Goal: Information Seeking & Learning: Learn about a topic

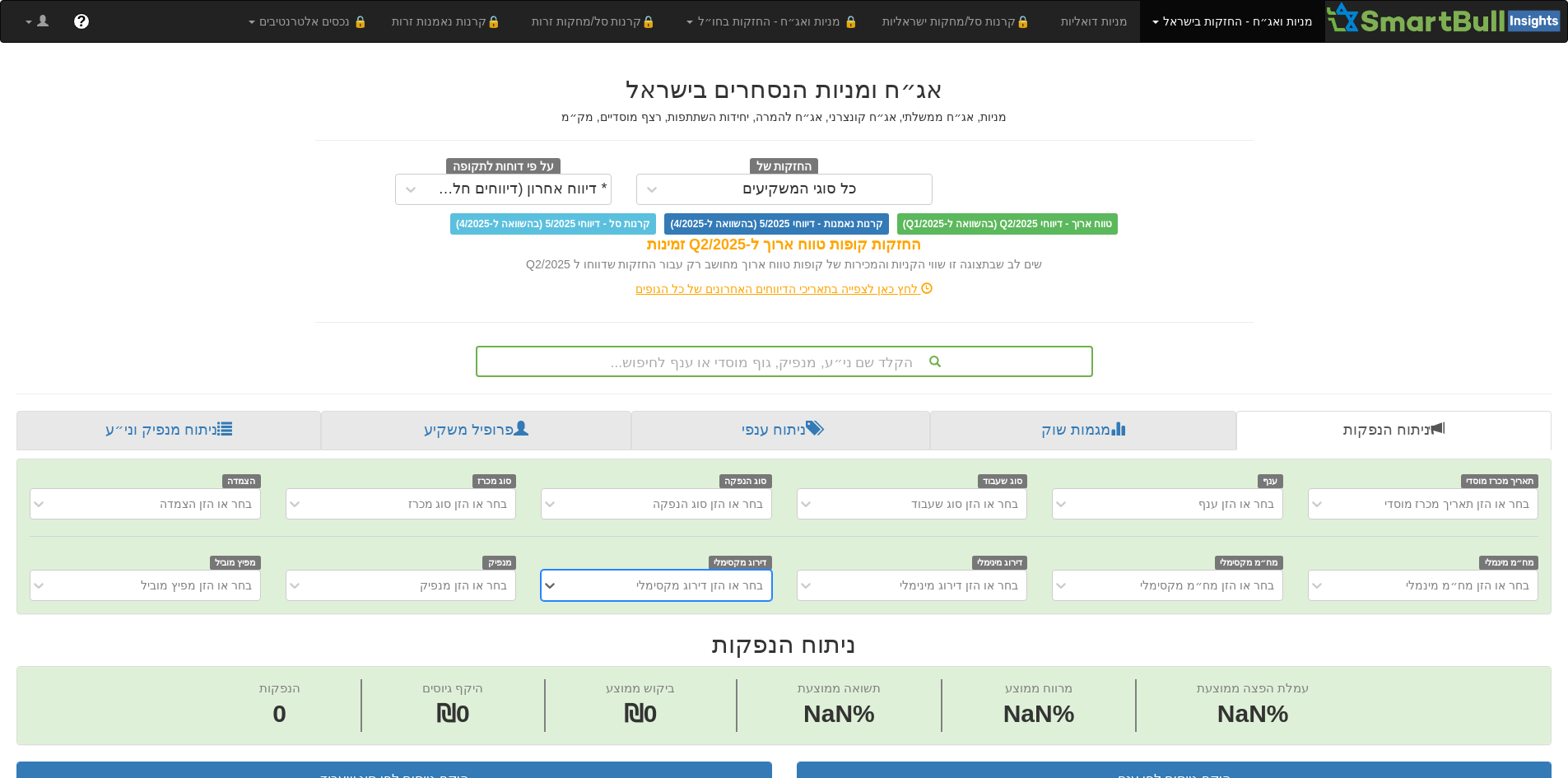
scroll to position [0, 12]
click at [857, 356] on div "הקלד שם ני״ע, מנפיק, גוף מוסדי או ענף לחיפוש..." at bounding box center [784, 361] width 614 height 28
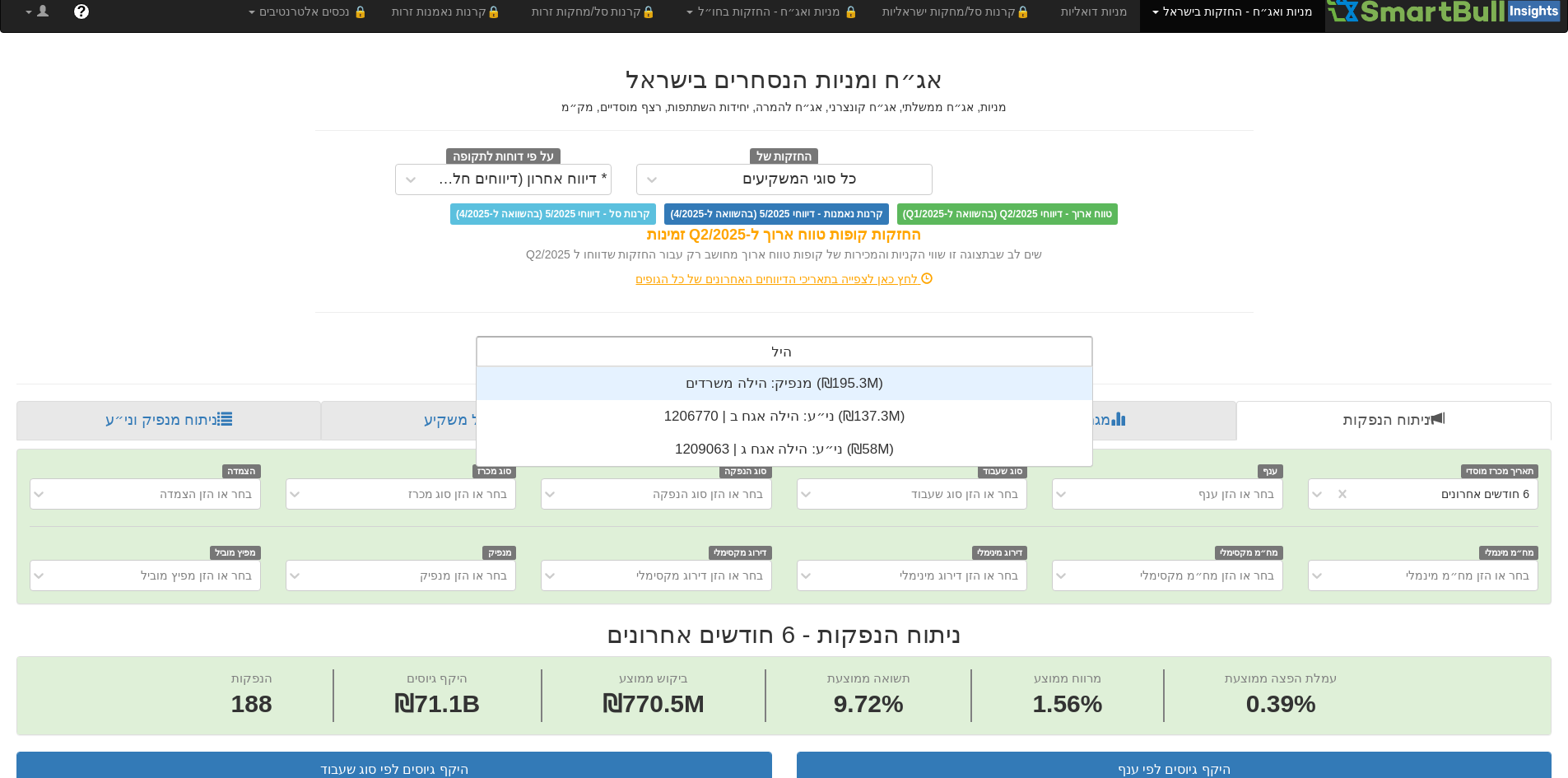
scroll to position [99, 0]
type input "הילה"
click at [872, 383] on div "מנפיק: ‏הילה משרדים ‎(₪195.3M)‎" at bounding box center [784, 383] width 616 height 33
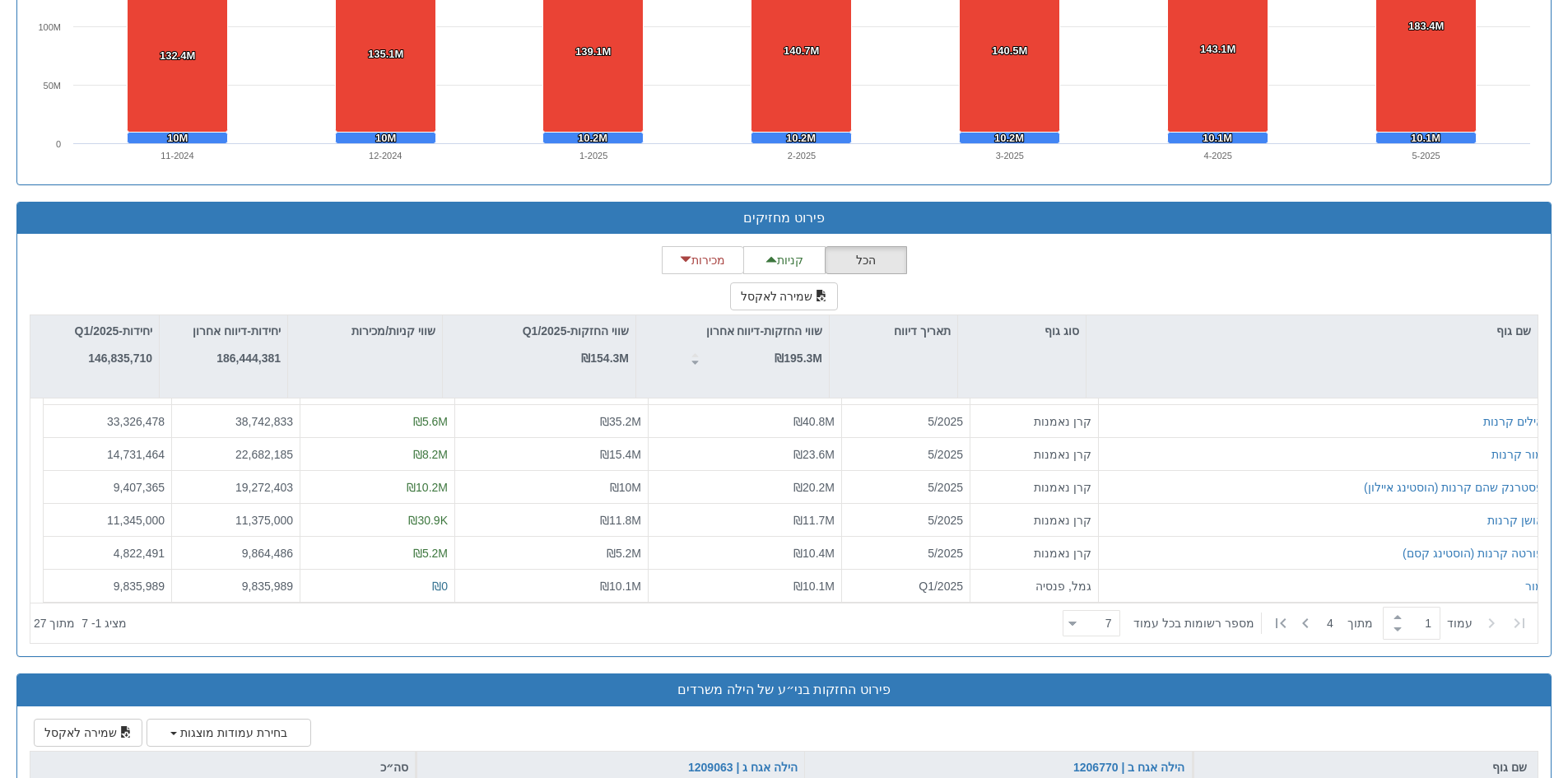
scroll to position [1893, 0]
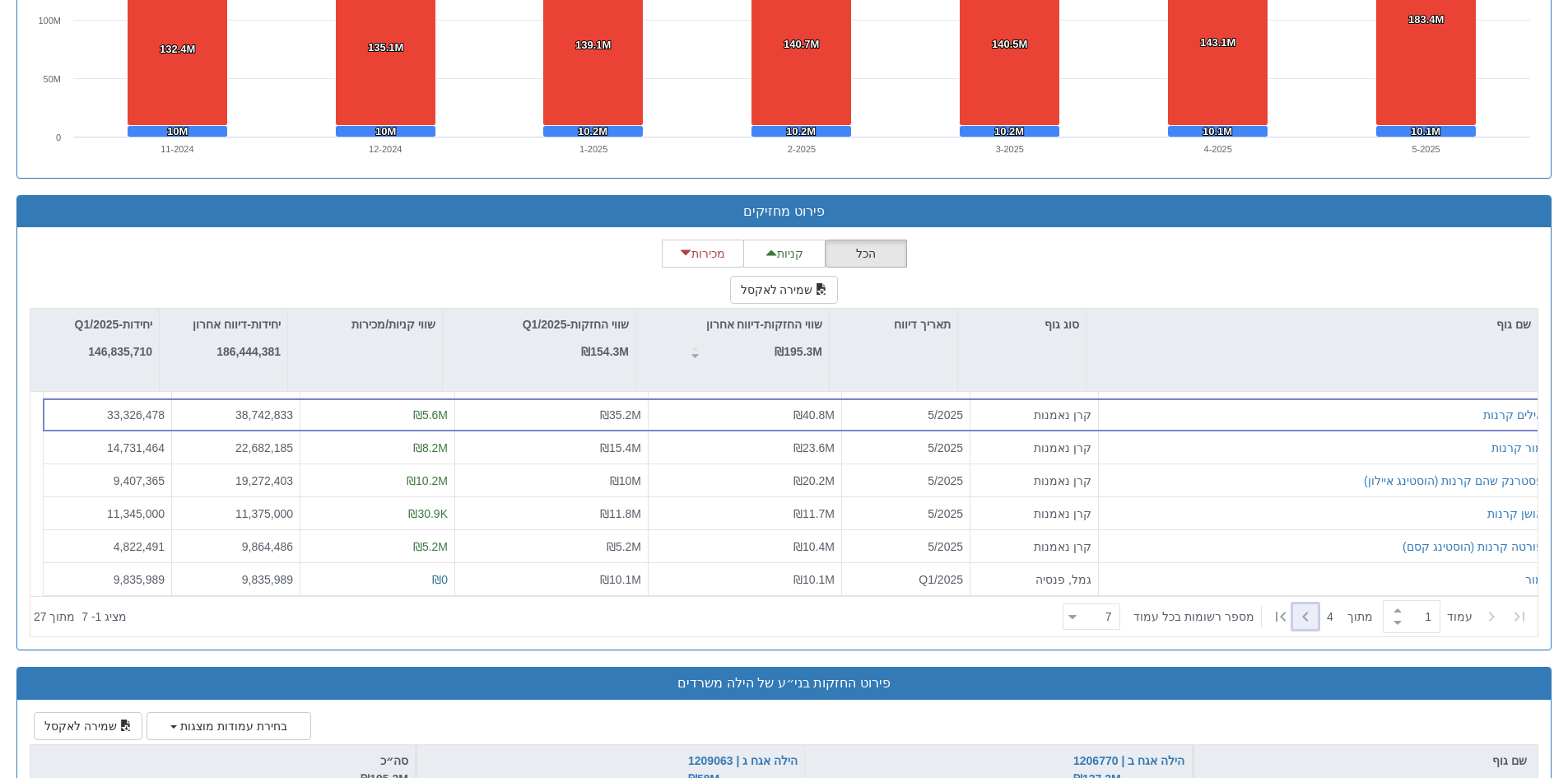
click at [1304, 614] on icon at bounding box center [1305, 616] width 20 height 20
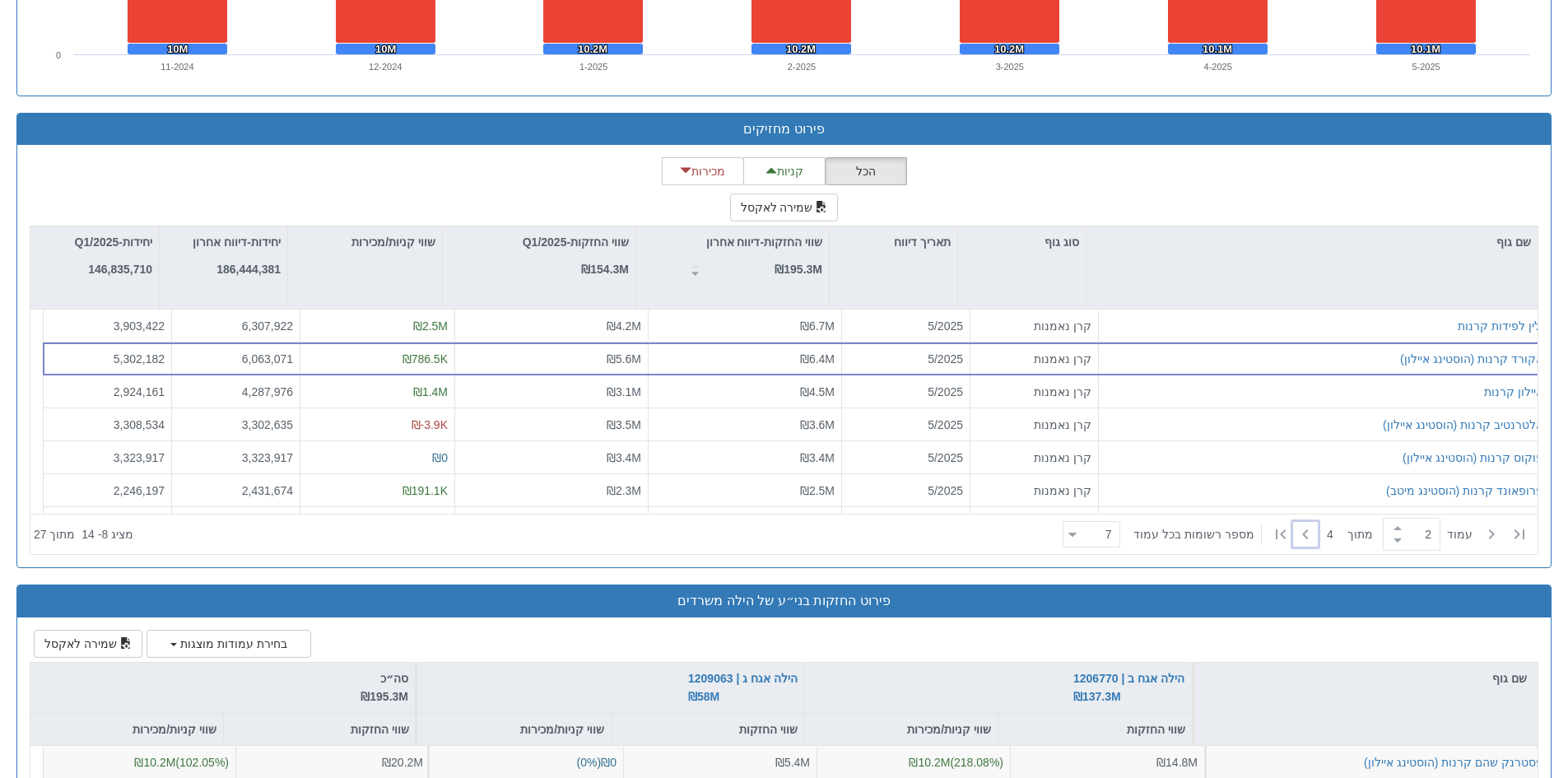
scroll to position [2057, 0]
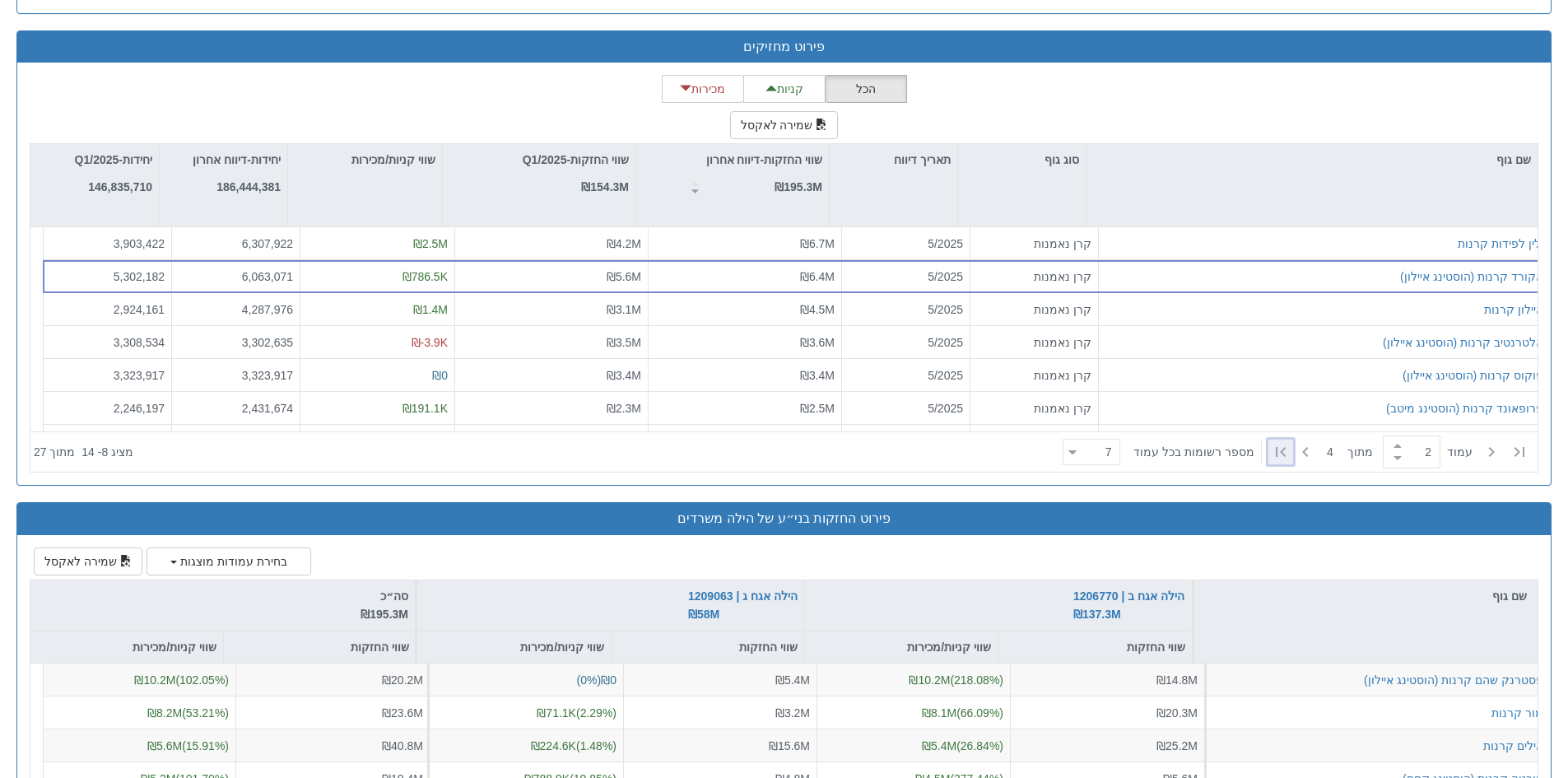
click at [1278, 455] on icon at bounding box center [1280, 452] width 20 height 20
click at [1481, 449] on icon at bounding box center [1491, 452] width 20 height 20
type input "3"
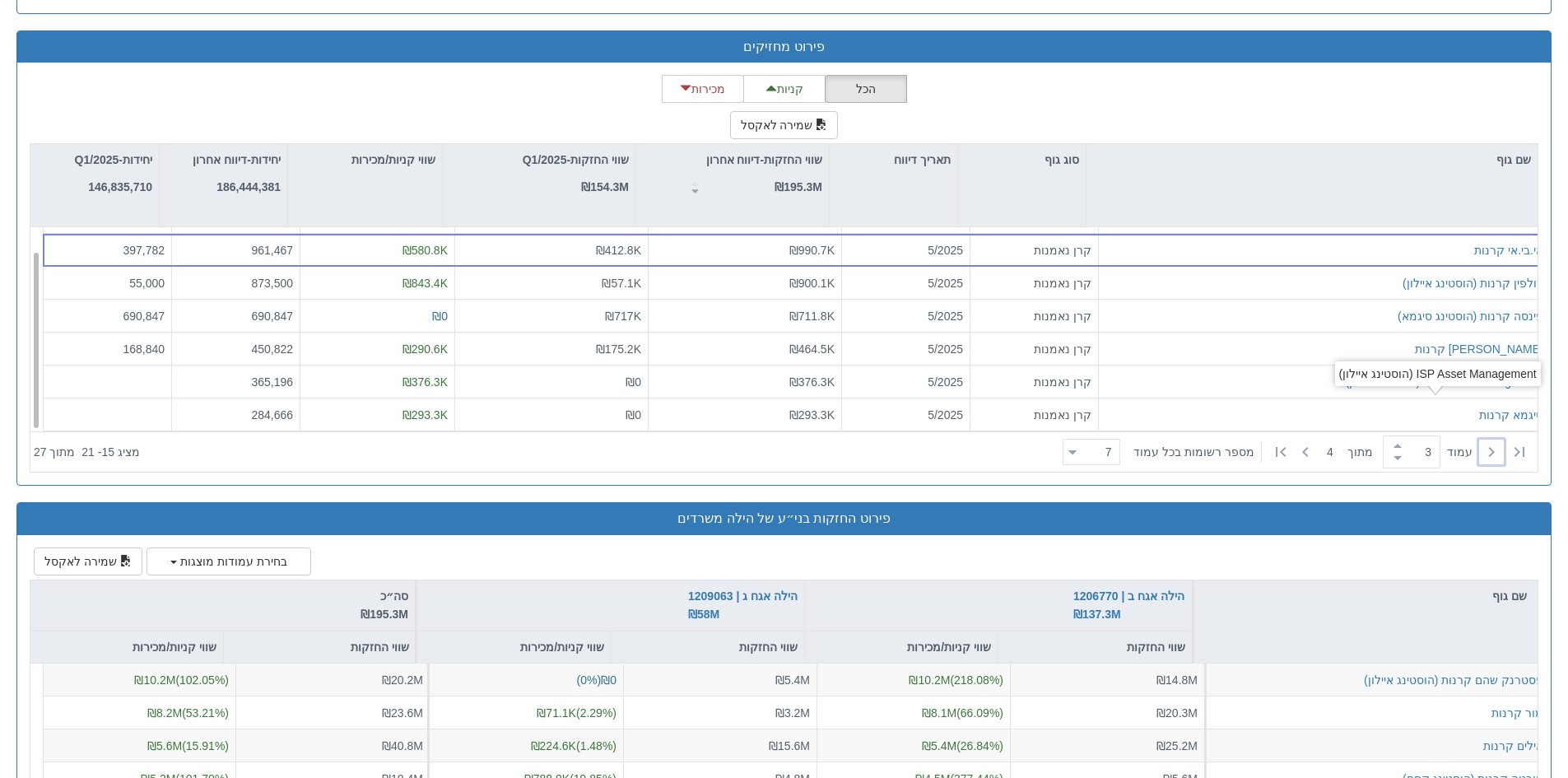
scroll to position [27, 0]
